Goal: Task Accomplishment & Management: Use online tool/utility

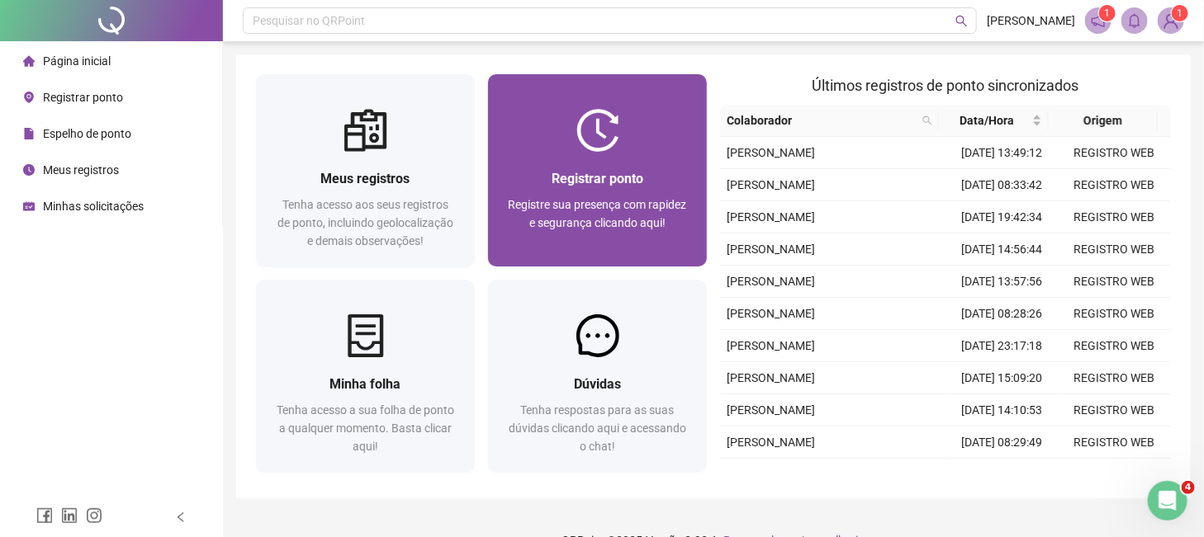
click at [603, 123] on img at bounding box center [597, 130] width 43 height 43
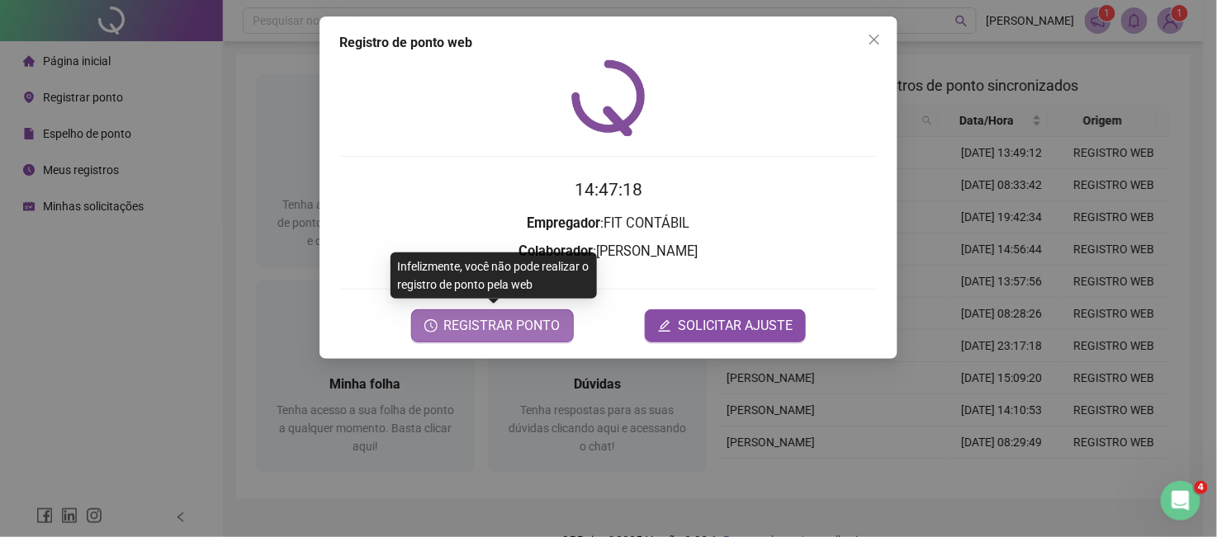
click at [542, 338] on button "REGISTRAR PONTO" at bounding box center [492, 326] width 163 height 33
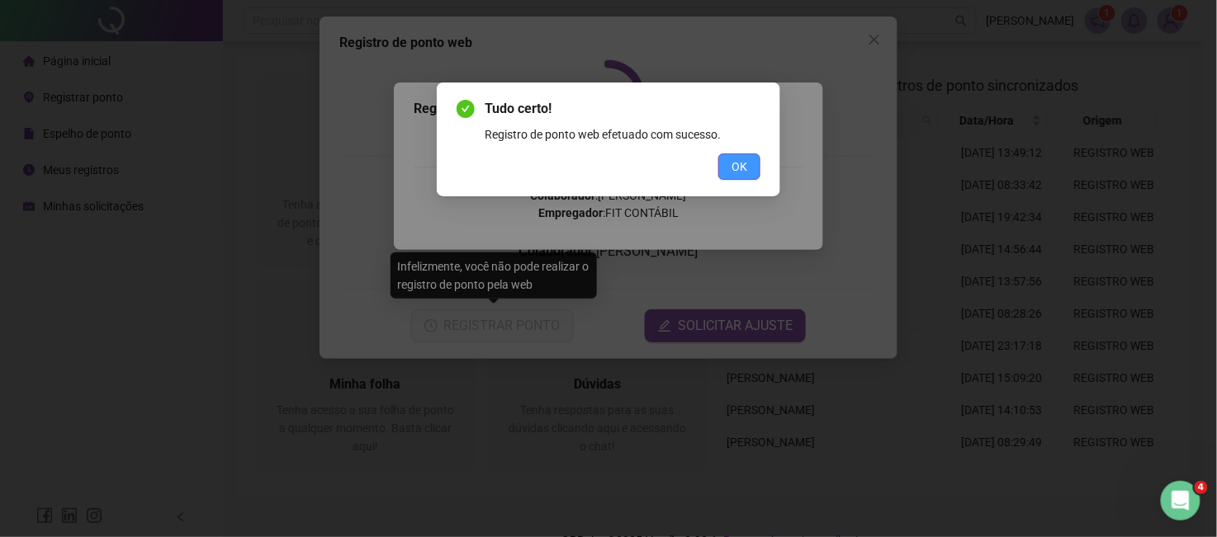
click at [743, 169] on span "OK" at bounding box center [739, 167] width 16 height 18
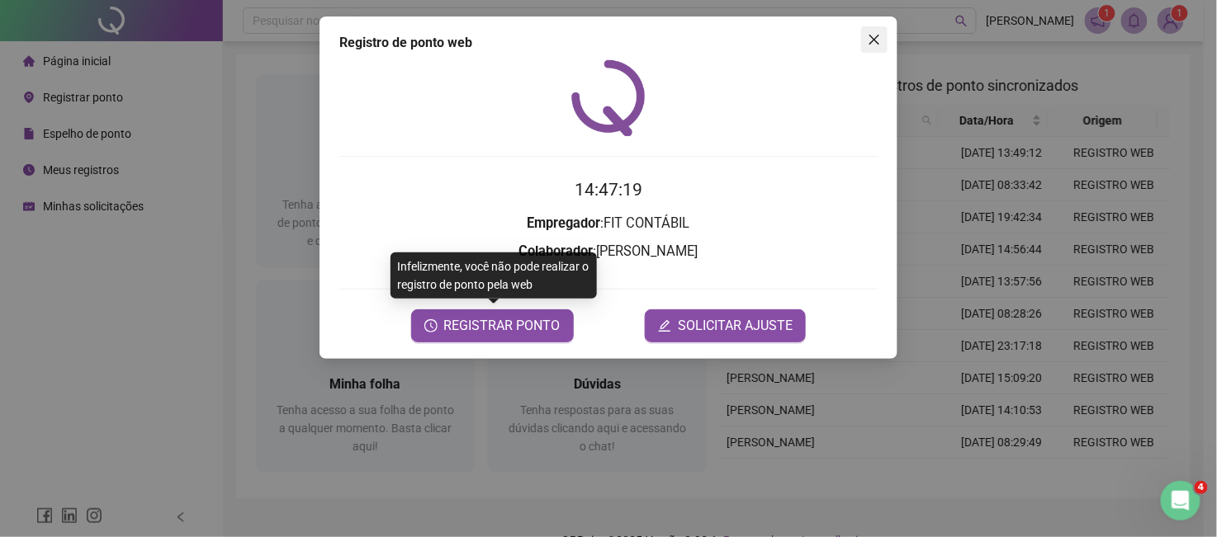
click at [871, 44] on icon "close" at bounding box center [874, 40] width 10 height 10
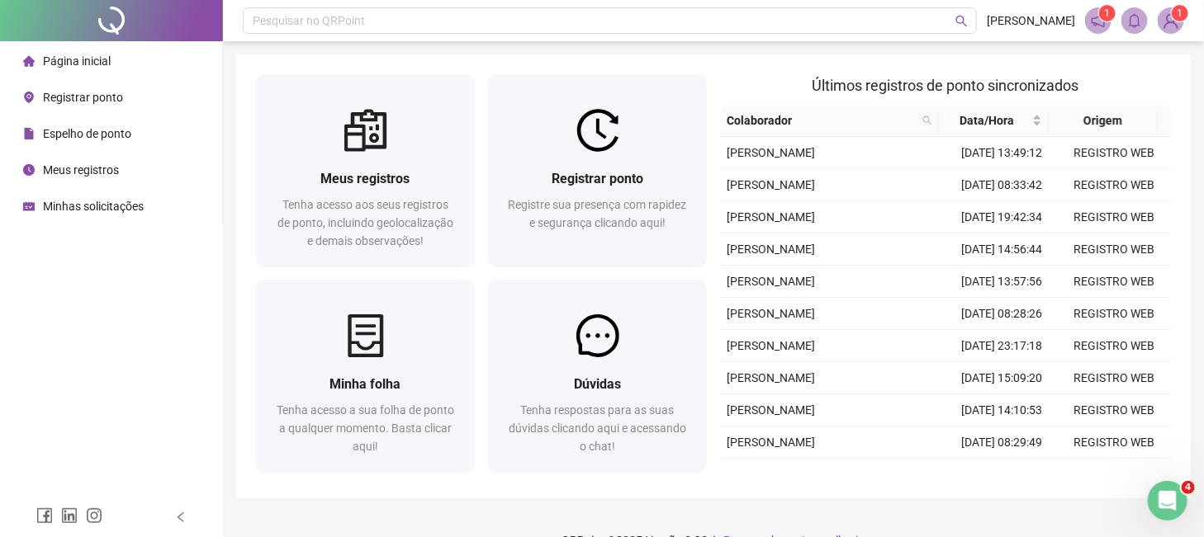
click at [109, 167] on span "Meus registros" at bounding box center [81, 169] width 76 height 13
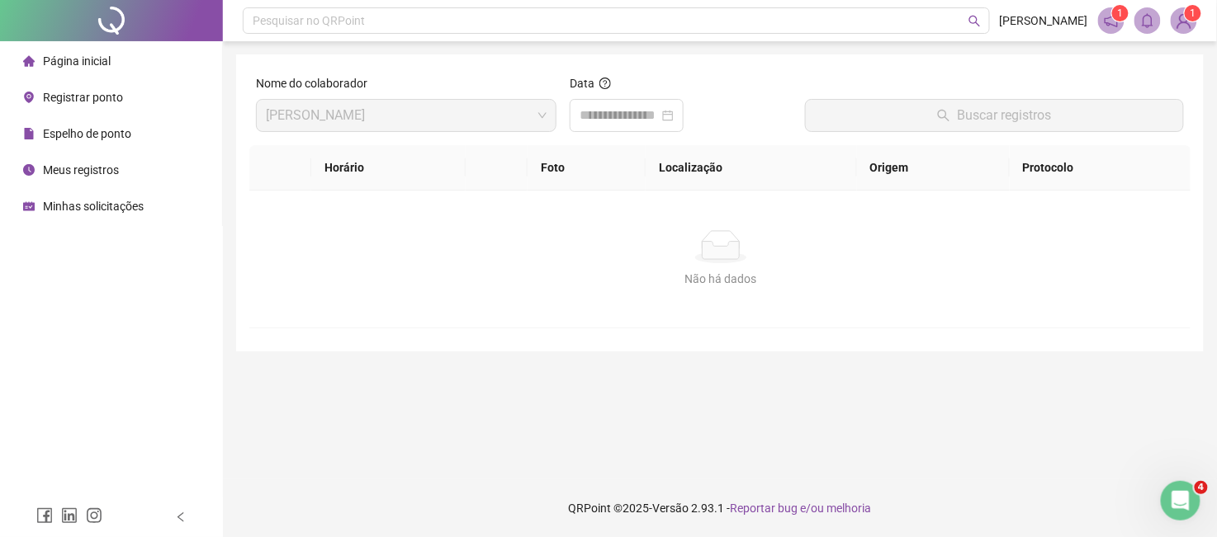
click at [98, 50] on div "Página inicial" at bounding box center [67, 61] width 88 height 33
